Goal: Find contact information: Find contact information

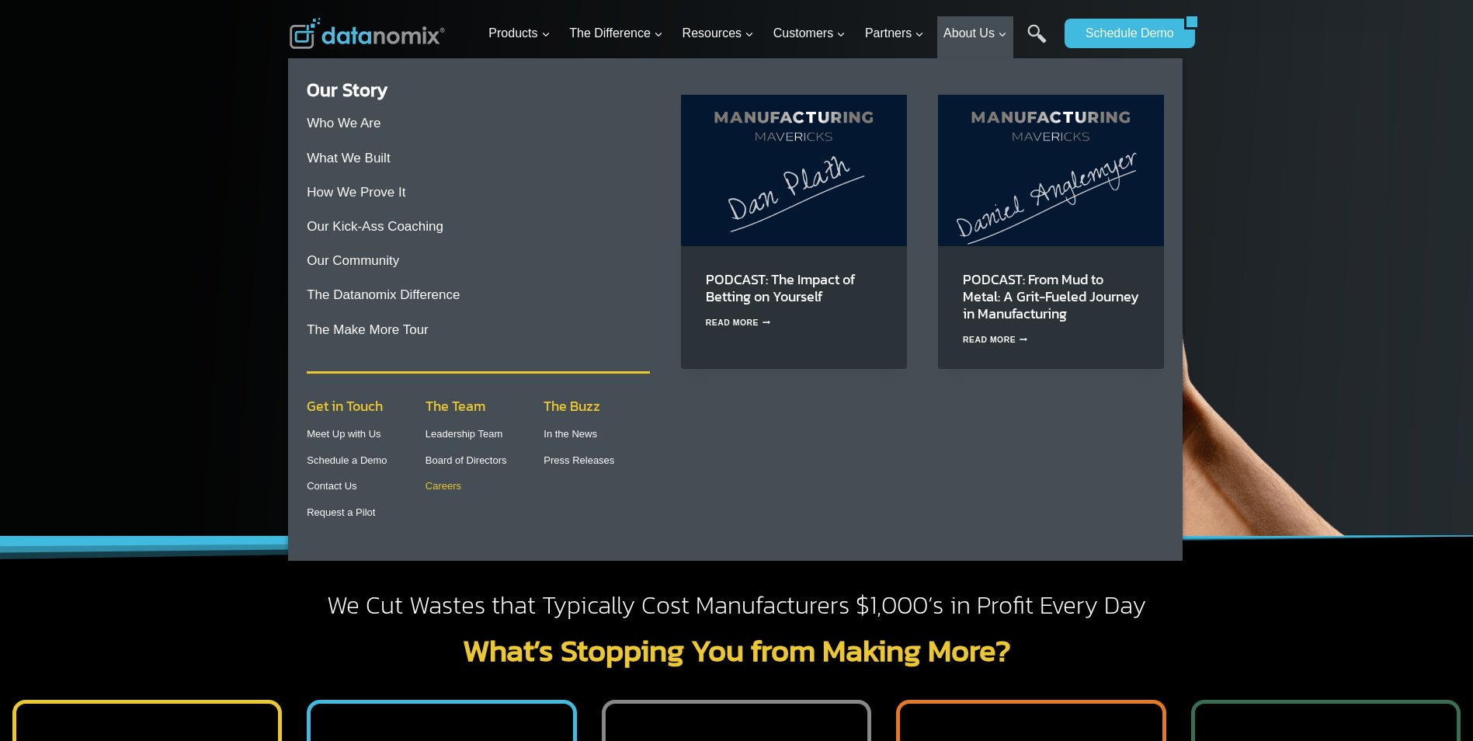
click at [434, 483] on link "Careers" at bounding box center [443, 486] width 36 height 12
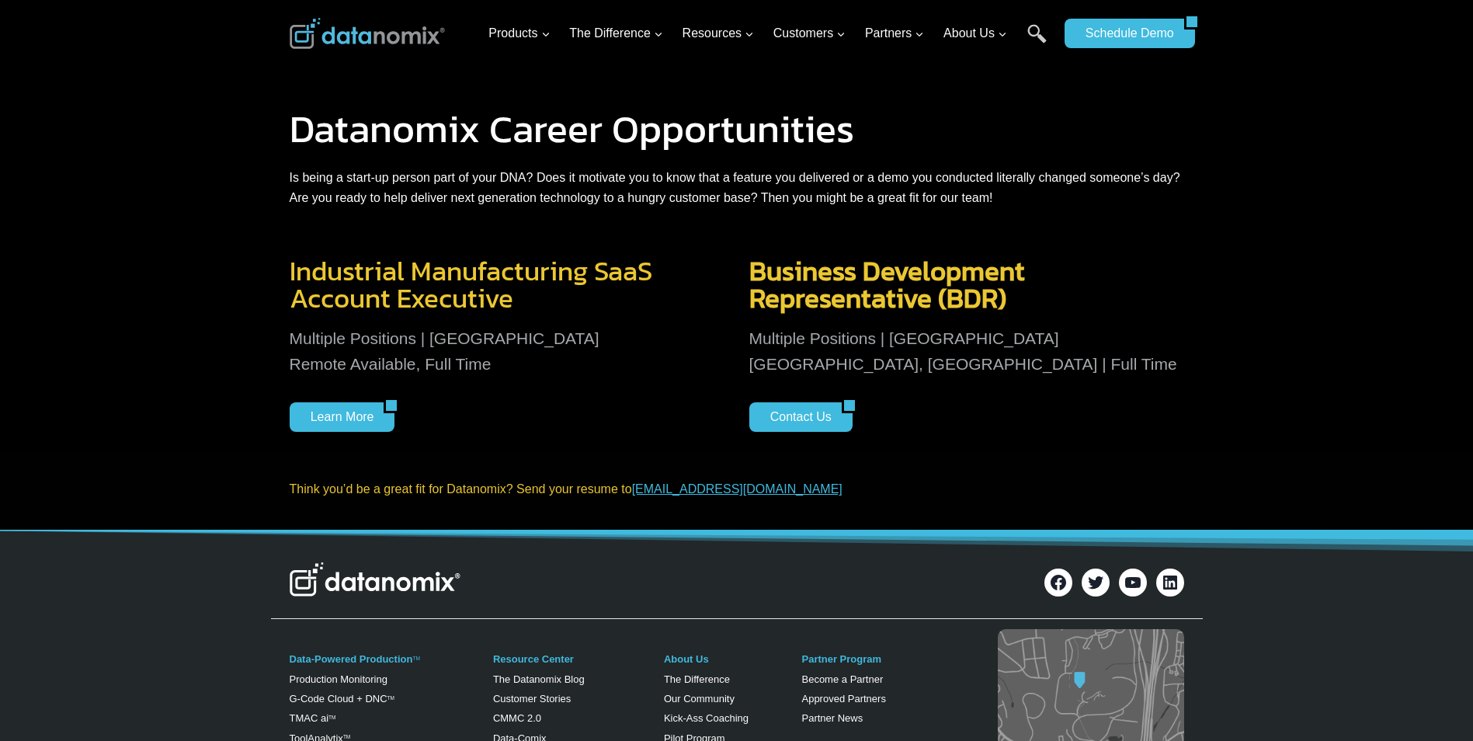
click at [867, 363] on p "Multiple Positions | United States Nashua, NH | Full Time" at bounding box center [966, 351] width 435 height 52
click at [868, 289] on span "Representative (BDR)" at bounding box center [877, 297] width 257 height 41
click at [846, 262] on span "Business Development" at bounding box center [887, 270] width 276 height 41
click at [831, 304] on span "Representative (BDR)" at bounding box center [877, 297] width 257 height 41
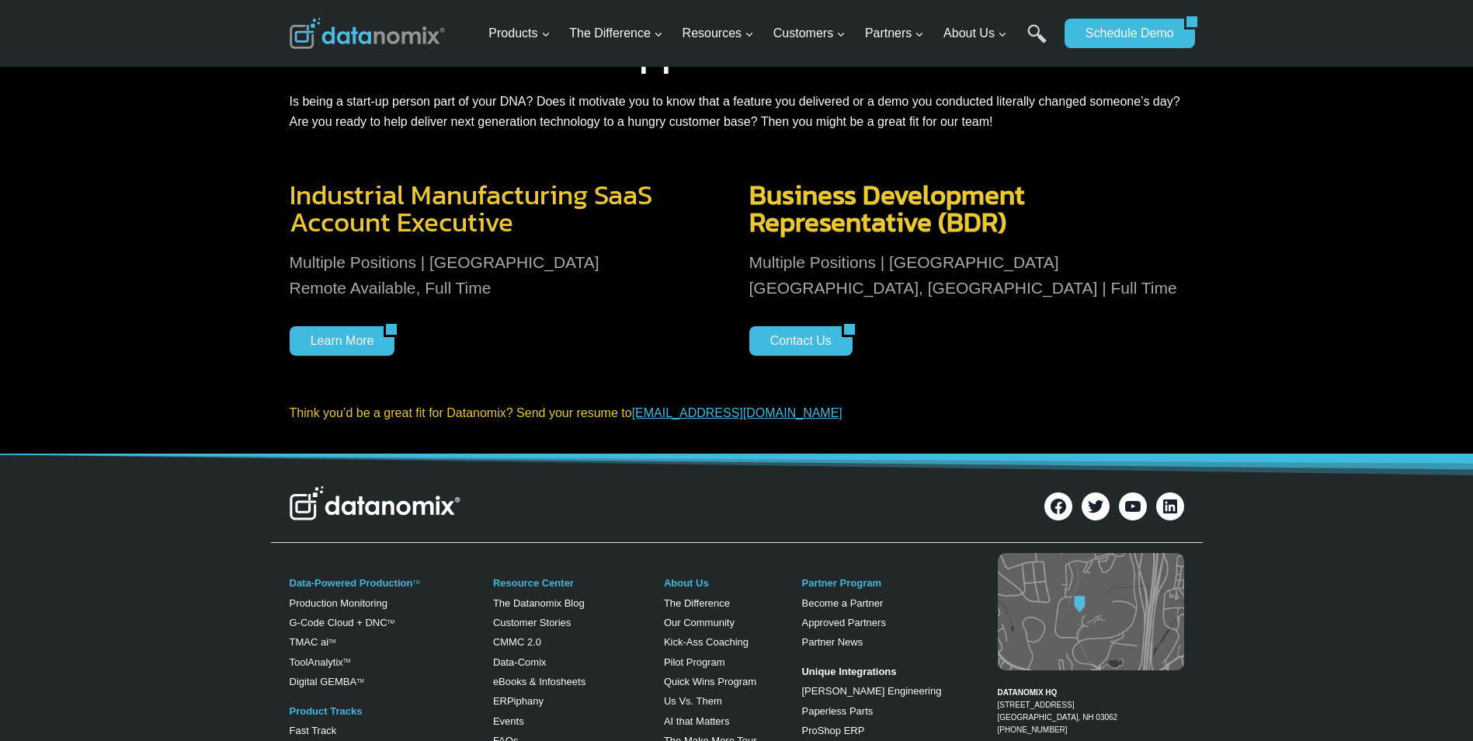
scroll to position [78, 0]
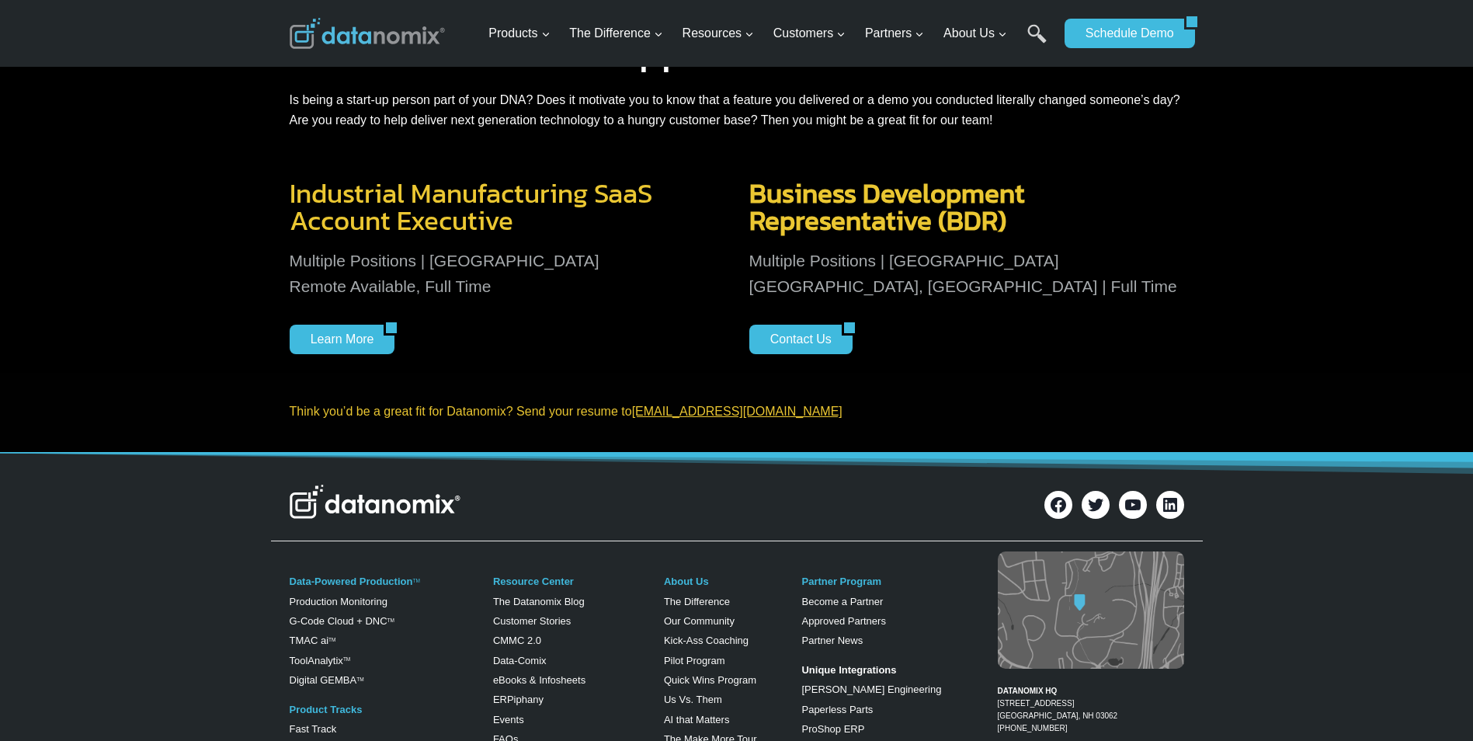
click at [688, 411] on link "careers@datanomix.io" at bounding box center [737, 411] width 210 height 13
click at [1290, 665] on div "Data-Powered Production TM Production Monitoring G-Code Cloud + DNC TM TMAC ai …" at bounding box center [736, 716] width 1473 height 339
click at [785, 335] on link "Contact Us" at bounding box center [795, 340] width 92 height 30
